Goal: Information Seeking & Learning: Learn about a topic

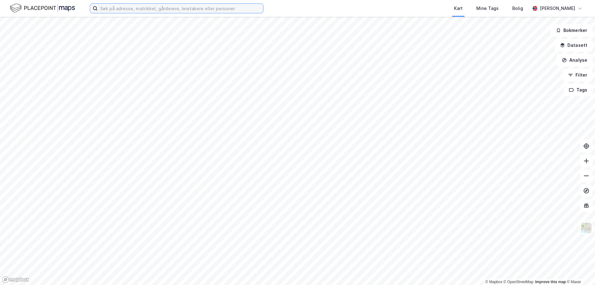
click at [153, 8] on input at bounding box center [180, 8] width 165 height 9
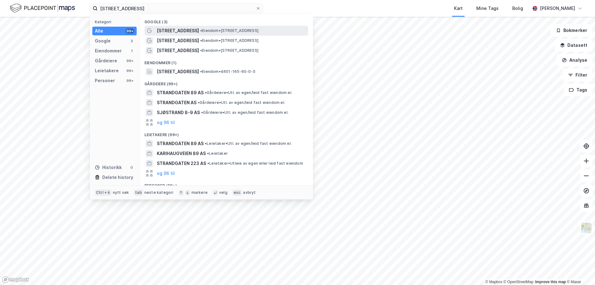
click at [177, 27] on span "[STREET_ADDRESS]" at bounding box center [178, 30] width 42 height 7
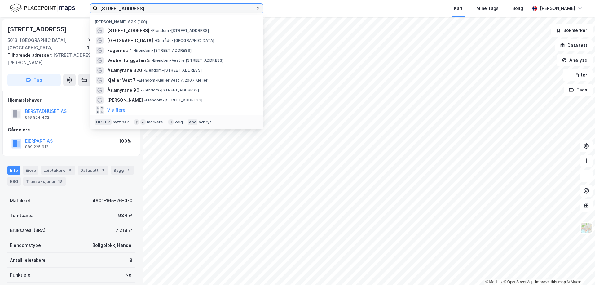
click at [137, 5] on input "[STREET_ADDRESS]" at bounding box center [177, 8] width 158 height 9
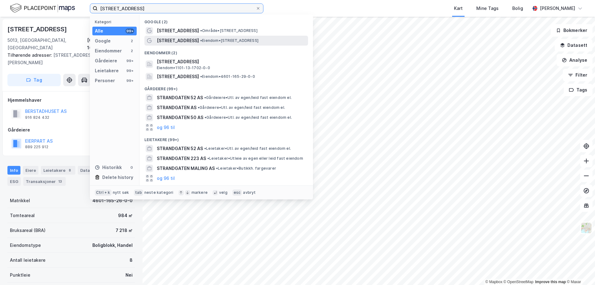
type input "[STREET_ADDRESS]"
click at [178, 37] on span "[STREET_ADDRESS]" at bounding box center [178, 40] width 42 height 7
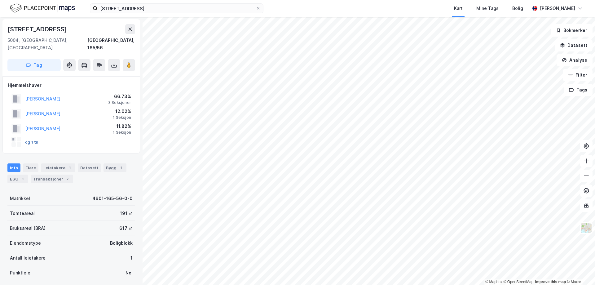
click at [0, 0] on button "og 1 til" at bounding box center [0, 0] width 0 height 0
